Goal: Book appointment/travel/reservation

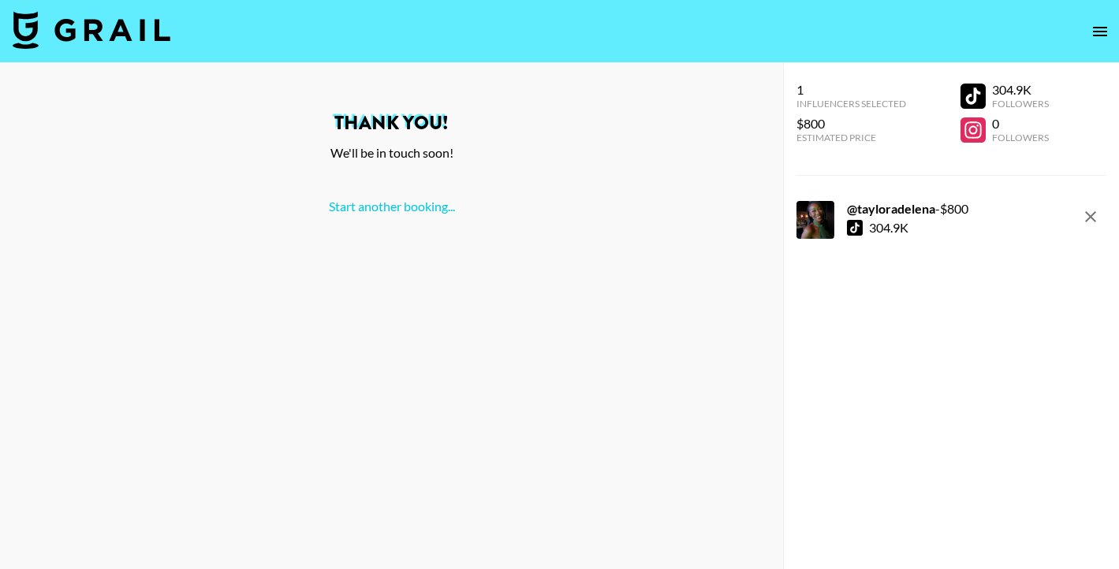
scroll to position [63, 0]
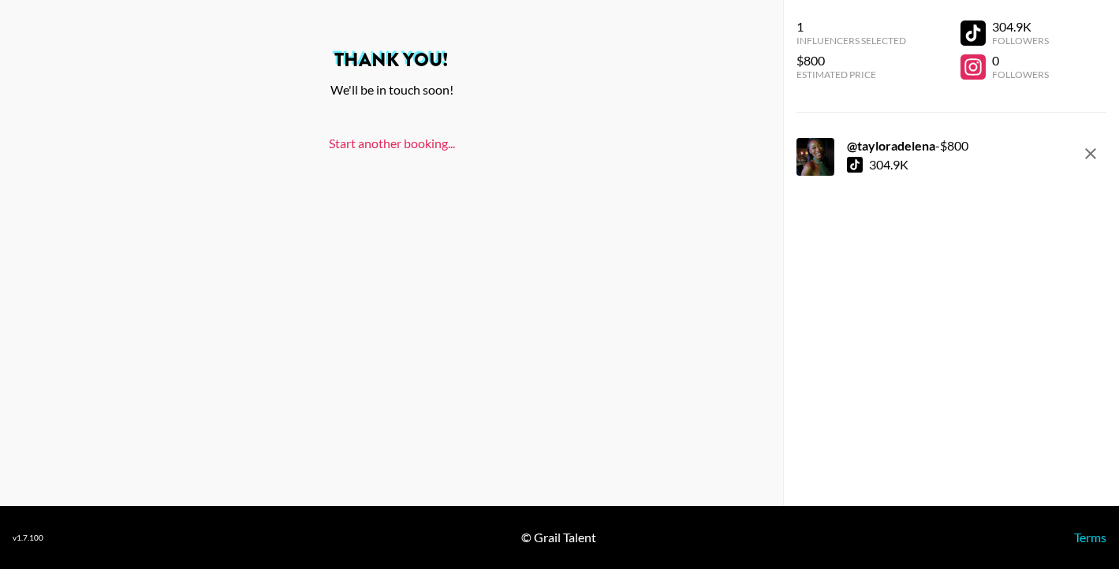
click at [385, 143] on link "Start another booking..." at bounding box center [392, 143] width 126 height 15
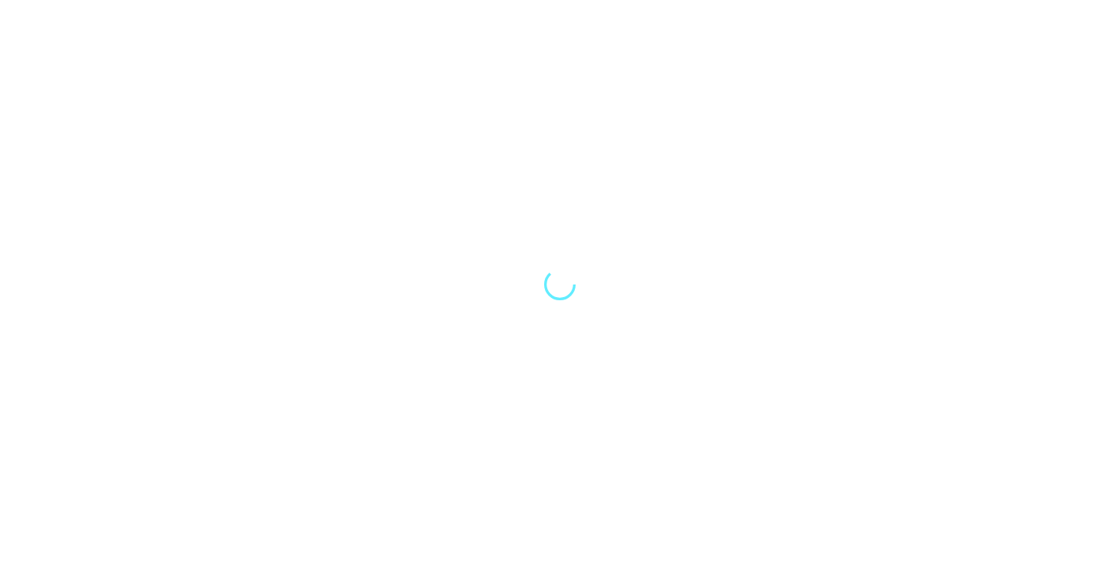
select select "Song"
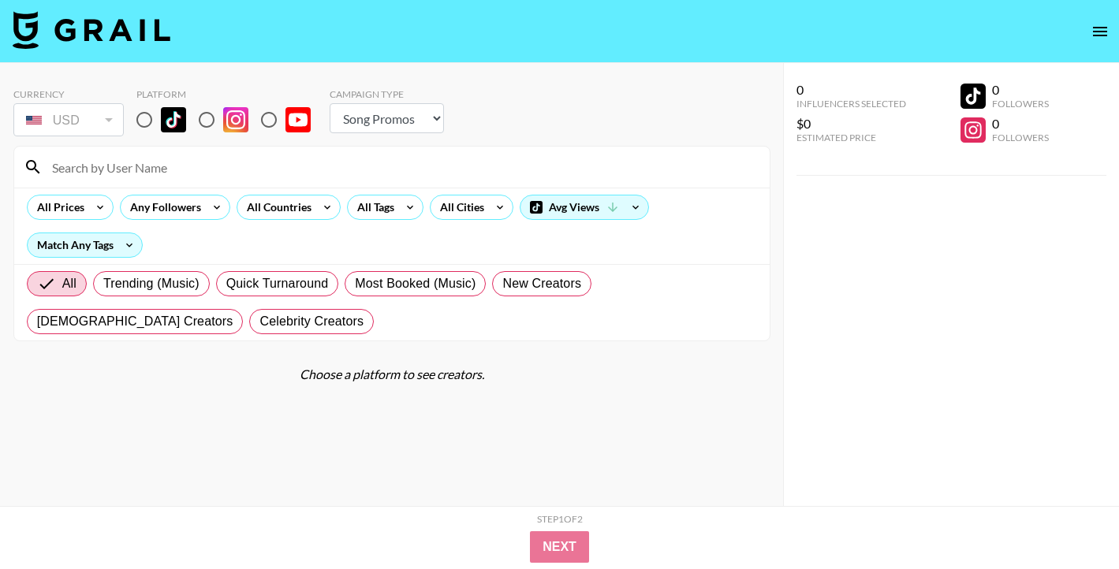
click at [151, 121] on input "radio" at bounding box center [144, 119] width 33 height 33
radio input "true"
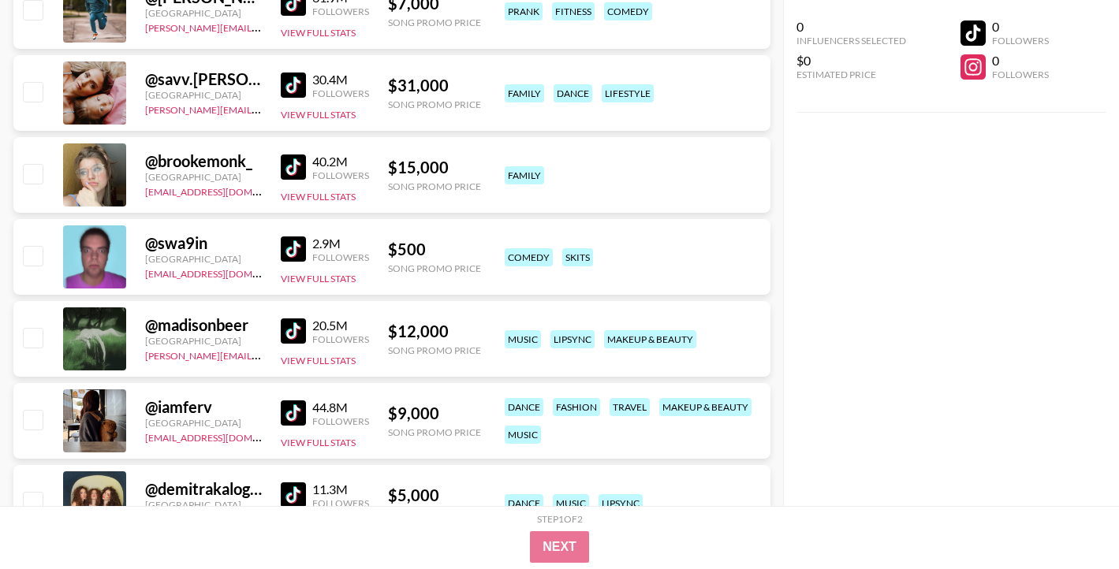
scroll to position [483, 0]
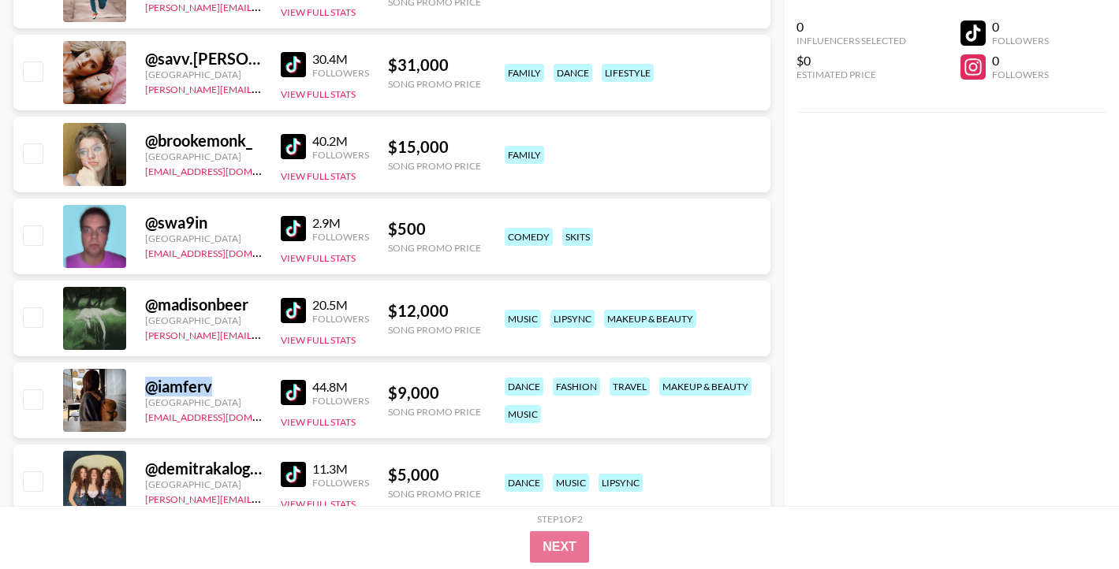
drag, startPoint x: 151, startPoint y: 386, endPoint x: 218, endPoint y: 380, distance: 67.3
click at [218, 380] on div "@ iamferv" at bounding box center [203, 387] width 117 height 20
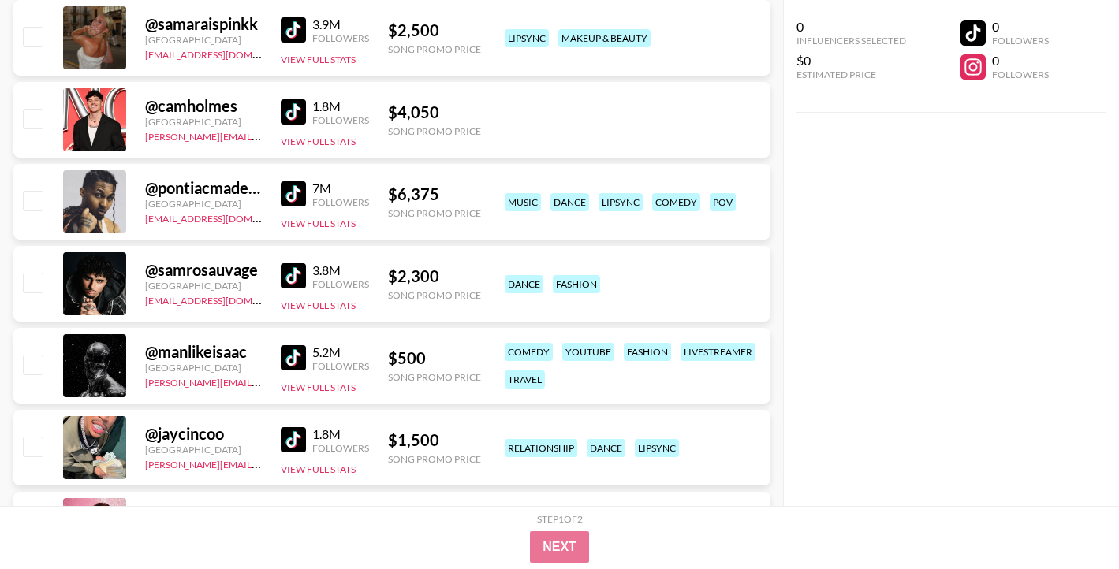
scroll to position [5200, 0]
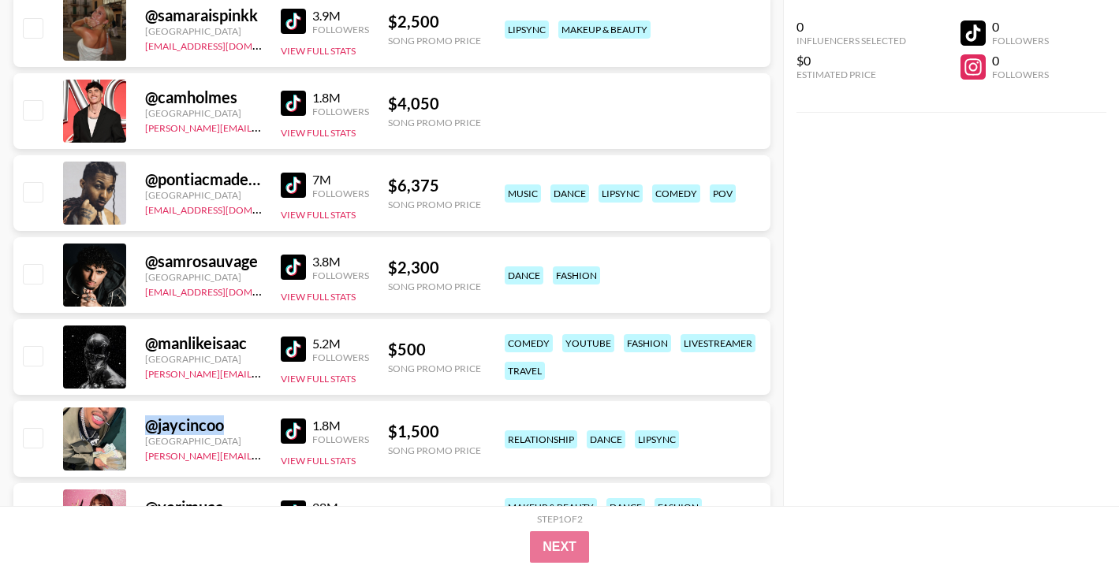
drag, startPoint x: 222, startPoint y: 427, endPoint x: 148, endPoint y: 423, distance: 74.3
click at [148, 423] on div "@ jaycincoo" at bounding box center [203, 425] width 117 height 20
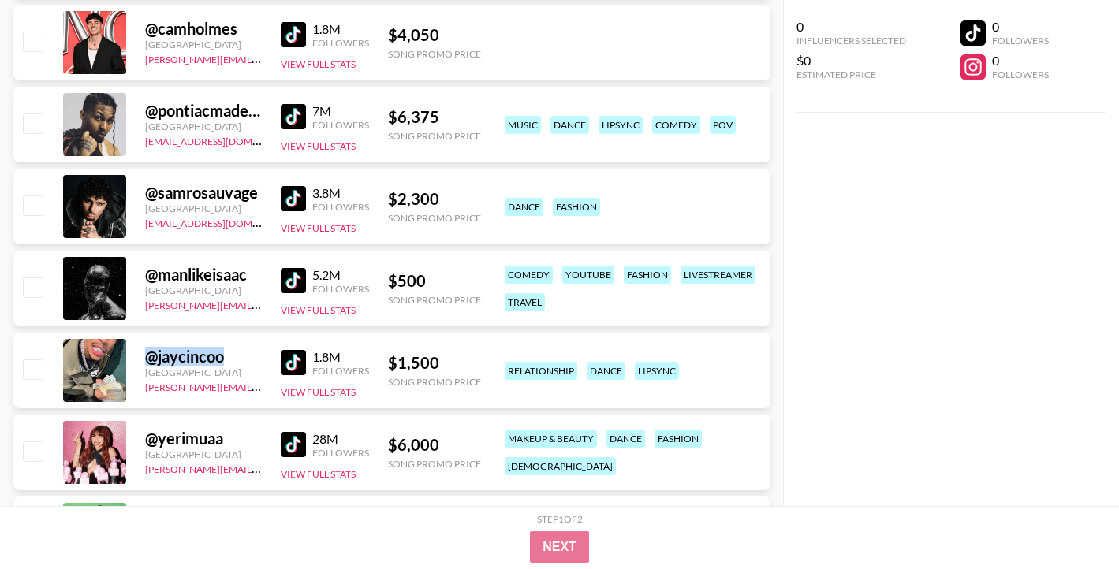
scroll to position [5272, 0]
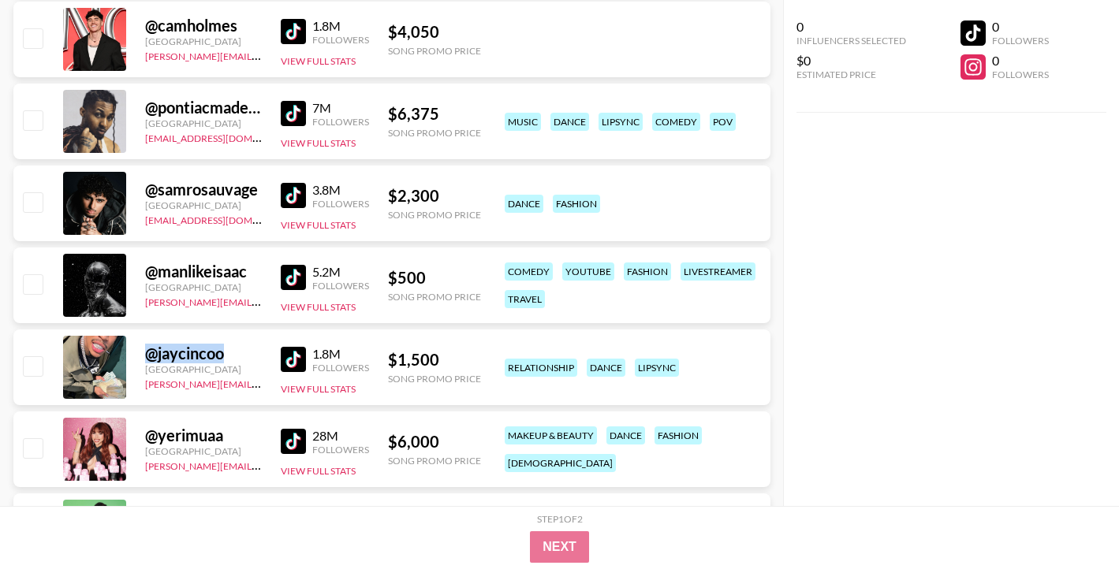
click at [290, 357] on img at bounding box center [293, 359] width 25 height 25
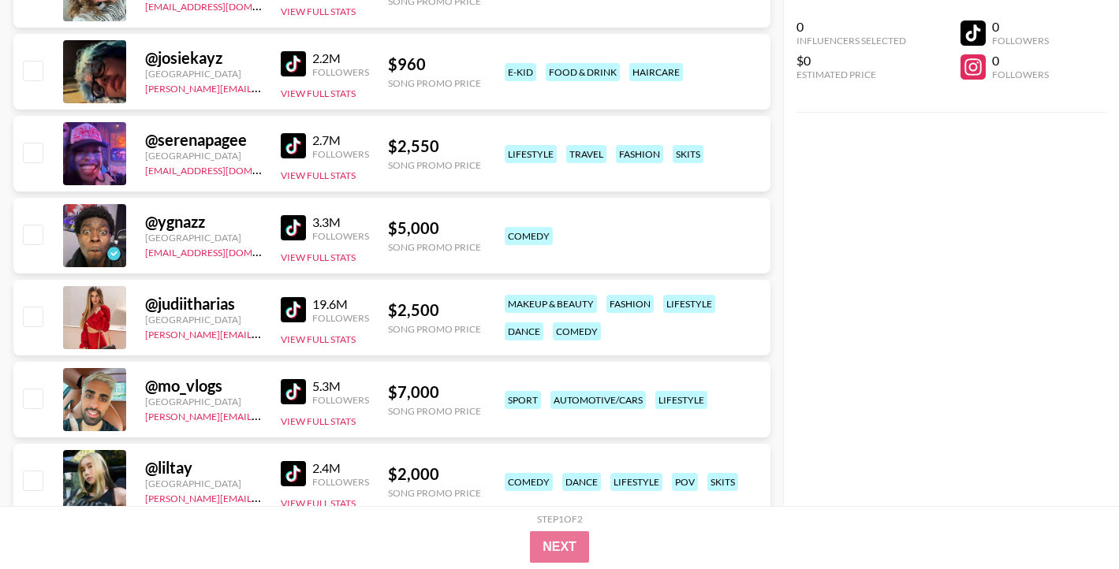
scroll to position [3543, 0]
